Goal: Information Seeking & Learning: Understand process/instructions

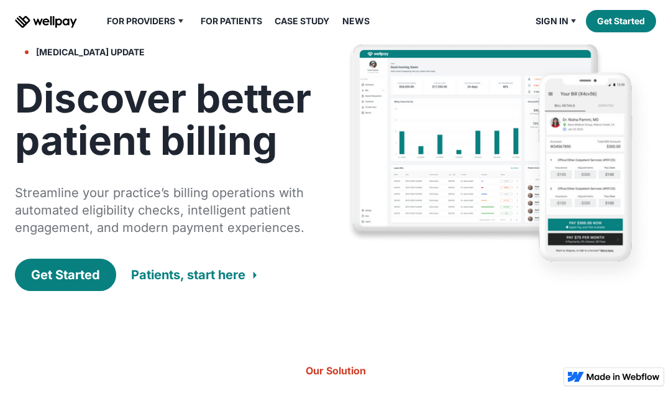
scroll to position [33, 0]
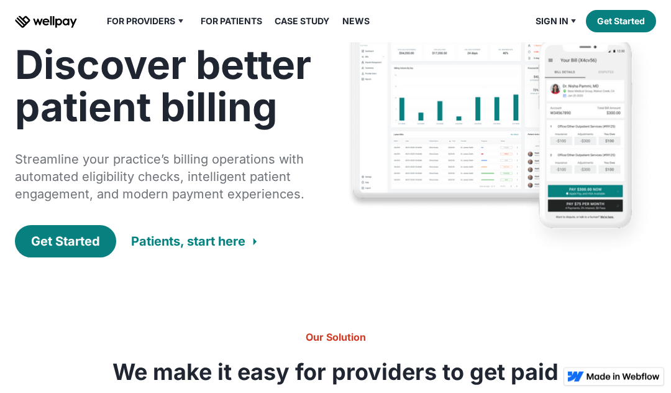
click at [244, 243] on div "Patients, start here" at bounding box center [188, 241] width 114 height 17
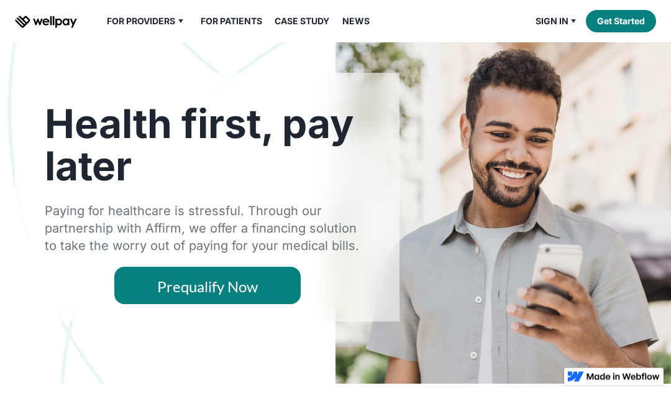
scroll to position [34, 0]
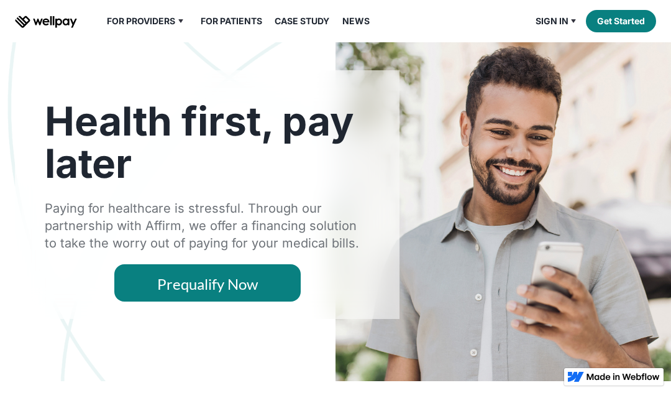
click at [278, 287] on link "Prequalify Now" at bounding box center [207, 282] width 186 height 37
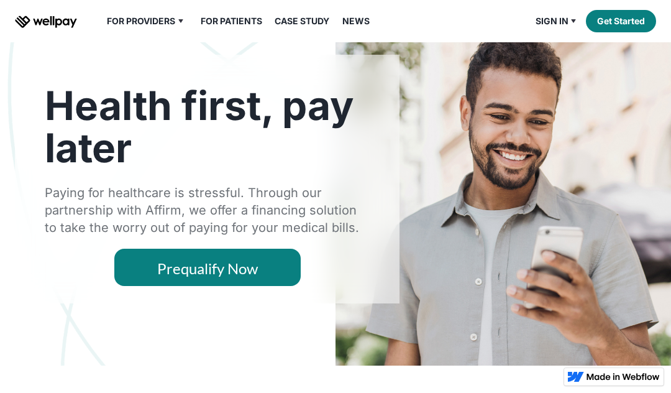
click at [258, 273] on link "Prequalify Now" at bounding box center [207, 266] width 186 height 37
click at [263, 277] on link "Prequalify Now" at bounding box center [207, 266] width 186 height 37
click at [270, 276] on link "Prequalify Now" at bounding box center [207, 266] width 186 height 37
click at [273, 278] on link "Prequalify Now" at bounding box center [207, 266] width 186 height 37
click at [275, 276] on link "Prequalify Now" at bounding box center [207, 266] width 186 height 37
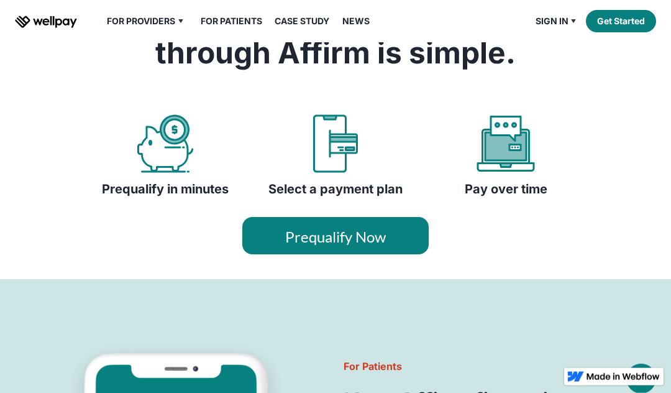
scroll to position [450, 0]
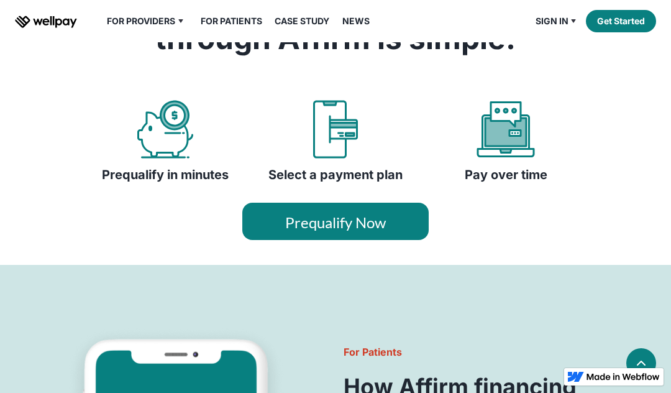
click at [354, 226] on link "Prequalify Now" at bounding box center [335, 221] width 186 height 37
click at [363, 230] on link "Prequalify Now" at bounding box center [335, 221] width 186 height 37
